Goal: Information Seeking & Learning: Learn about a topic

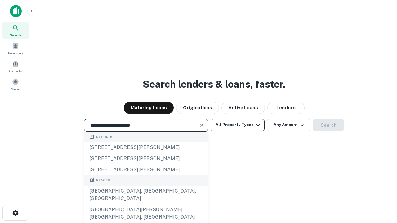
click at [146, 204] on div "[GEOGRAPHIC_DATA], [GEOGRAPHIC_DATA], [GEOGRAPHIC_DATA]" at bounding box center [146, 195] width 124 height 19
click at [238, 125] on button "All Property Types" at bounding box center [238, 125] width 54 height 12
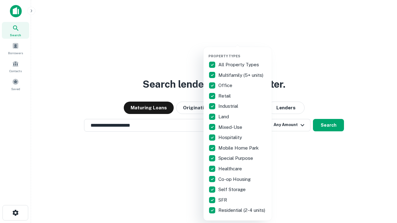
type input "**********"
click at [243, 52] on button "button" at bounding box center [243, 52] width 68 height 0
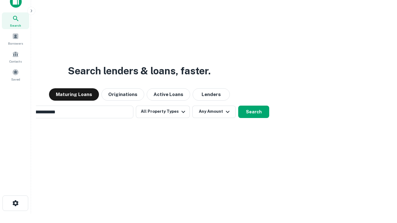
scroll to position [10, 0]
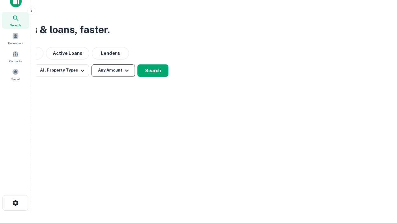
click at [113, 70] on button "Any Amount" at bounding box center [113, 71] width 43 height 12
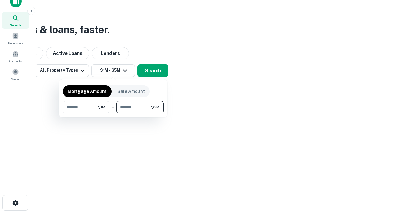
type input "*******"
click at [113, 114] on button "button" at bounding box center [113, 114] width 101 height 0
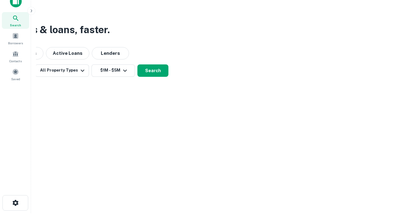
scroll to position [4, 115]
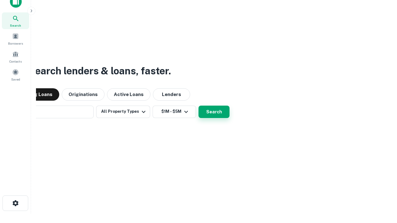
click at [199, 106] on button "Search" at bounding box center [214, 112] width 31 height 12
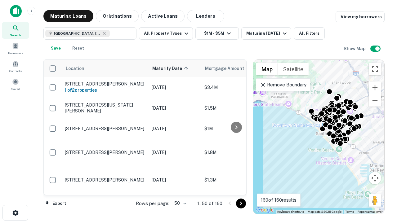
click at [179, 204] on body "Search Borrowers Contacts Saved Maturing Loans Originations Active Loans Lender…" at bounding box center [198, 111] width 397 height 223
click at [180, 188] on li "25" at bounding box center [180, 187] width 18 height 11
